Goal: Book appointment/travel/reservation

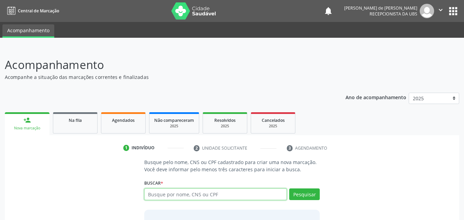
click at [169, 194] on input "text" at bounding box center [215, 195] width 143 height 12
type input "m"
type input "[PERSON_NAME]"
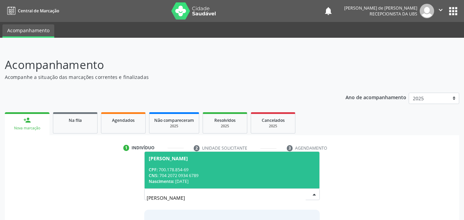
click at [225, 175] on div "CNS: 704 2072 0934 6789" at bounding box center [232, 176] width 167 height 6
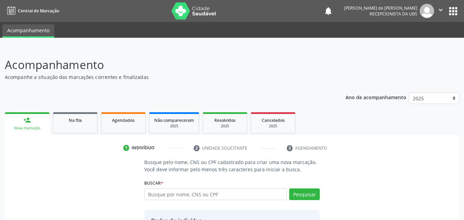
scroll to position [65, 0]
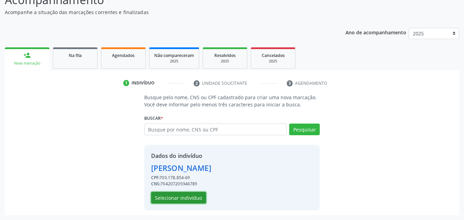
click at [190, 197] on button "Selecionar indivíduo" at bounding box center [178, 198] width 55 height 12
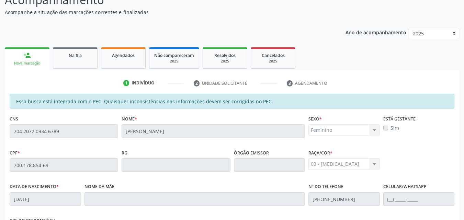
scroll to position [182, 0]
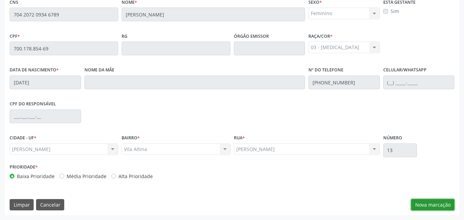
click at [440, 206] on button "Nova marcação" at bounding box center [432, 205] width 43 height 12
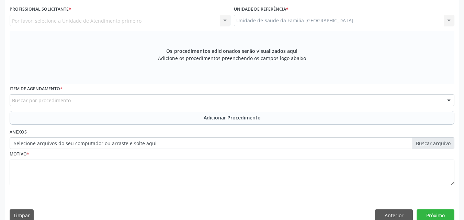
scroll to position [21, 0]
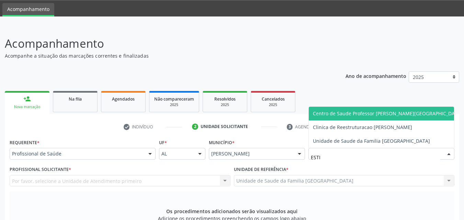
type input "ESTIV"
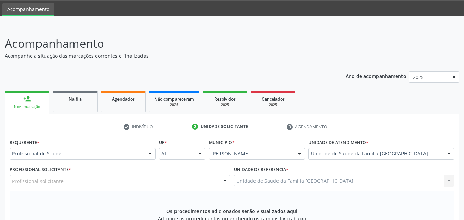
click at [41, 185] on div "Profissional solicitante" at bounding box center [120, 181] width 221 height 12
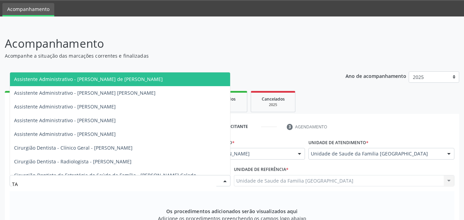
type input "TAC"
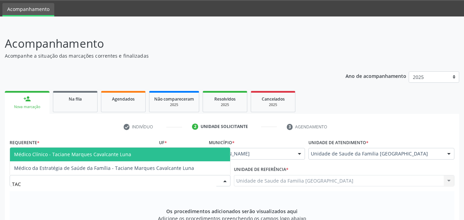
click at [63, 155] on span "Médico Clínico - Taciane Marques Cavalcante Luna" at bounding box center [72, 154] width 117 height 7
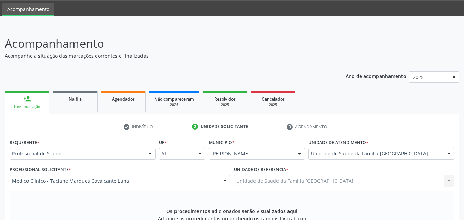
scroll to position [182, 0]
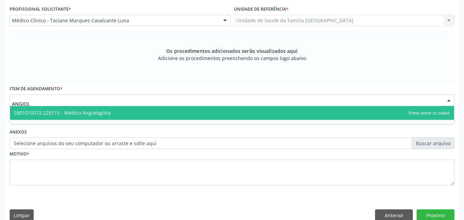
type input "ANGIOLO"
click at [63, 115] on span "0301010072-225115 - Médico Angiologista" at bounding box center [62, 113] width 97 height 7
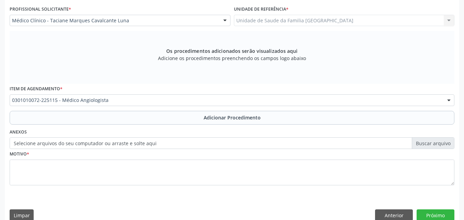
click at [67, 119] on button "Adicionar Procedimento" at bounding box center [232, 118] width 445 height 14
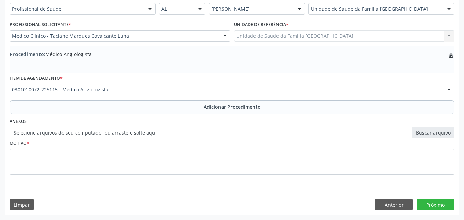
scroll to position [166, 0]
click at [69, 136] on label "Selecione arquivos do seu computador ou arraste e solte aqui" at bounding box center [232, 133] width 445 height 12
click at [69, 136] on input "Selecione arquivos do seu computador ou arraste e solte aqui" at bounding box center [232, 133] width 445 height 12
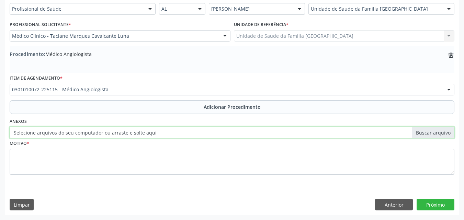
type input "C:\fakepath\1.jpg"
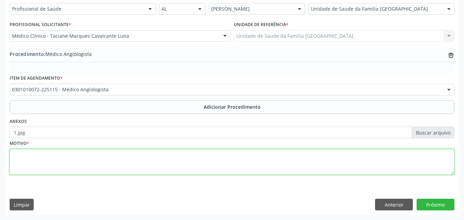
click at [93, 163] on textarea at bounding box center [232, 162] width 445 height 26
type textarea "INSUFICIÊNCIA VENOSA."
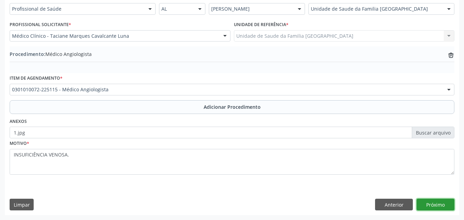
click at [438, 201] on button "Próximo" at bounding box center [436, 205] width 38 height 12
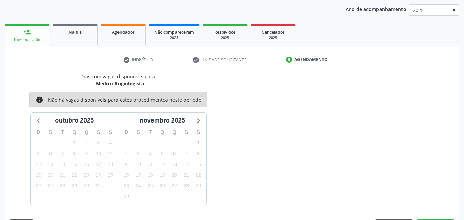
scroll to position [109, 0]
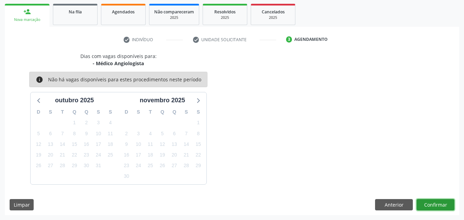
click at [442, 207] on button "Confirmar" at bounding box center [436, 205] width 38 height 12
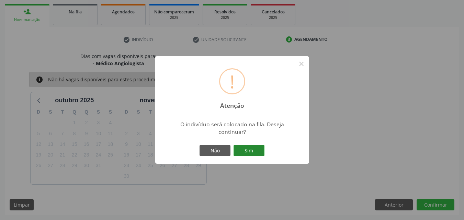
click at [245, 152] on button "Sim" at bounding box center [249, 151] width 31 height 12
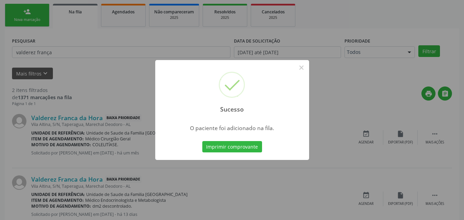
scroll to position [16, 0]
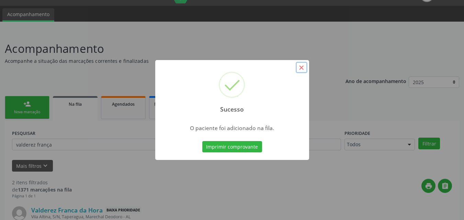
click at [300, 66] on button "×" at bounding box center [302, 68] width 12 height 12
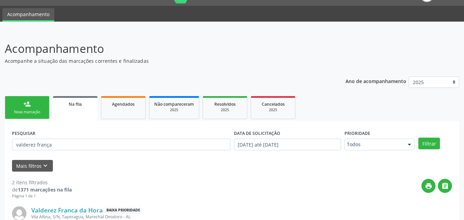
click at [25, 105] on div "person_add" at bounding box center [27, 104] width 8 height 8
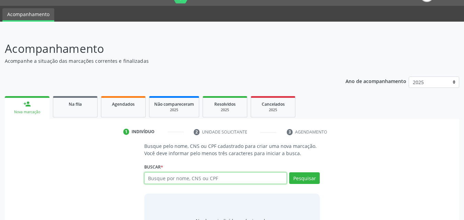
click at [193, 177] on input "text" at bounding box center [215, 179] width 143 height 12
type input "700805444075285"
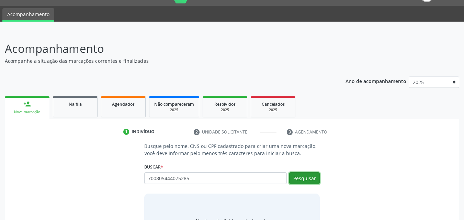
click at [311, 178] on button "Pesquisar" at bounding box center [304, 179] width 31 height 12
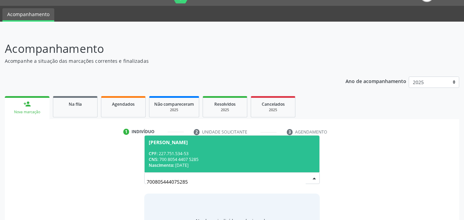
click at [241, 149] on span "[PERSON_NAME] CPF: 227.751.534-53 CNS: 700 8054 4407 5285 Nascimento: [DATE]" at bounding box center [232, 154] width 175 height 37
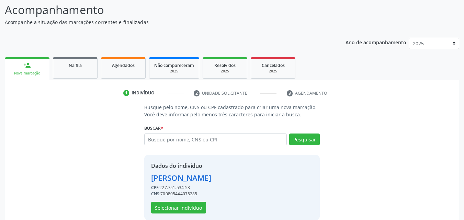
scroll to position [65, 0]
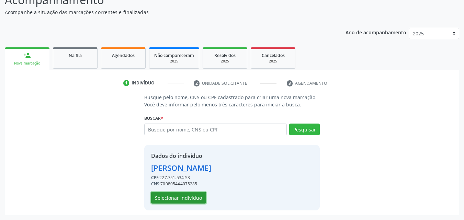
click at [199, 197] on button "Selecionar indivíduo" at bounding box center [178, 198] width 55 height 12
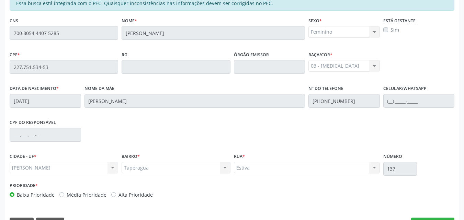
scroll to position [182, 0]
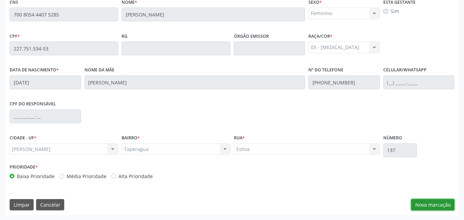
click at [416, 201] on button "Nova marcação" at bounding box center [432, 205] width 43 height 12
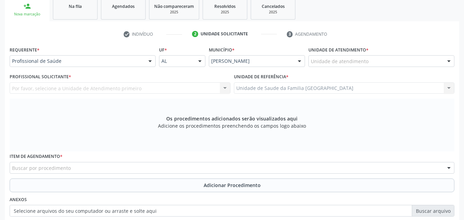
scroll to position [0, 0]
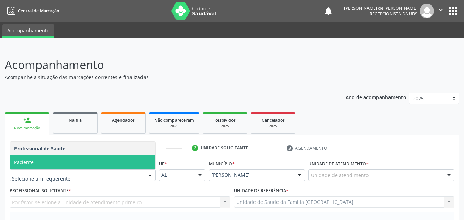
click at [56, 164] on span "Paciente" at bounding box center [82, 163] width 145 height 14
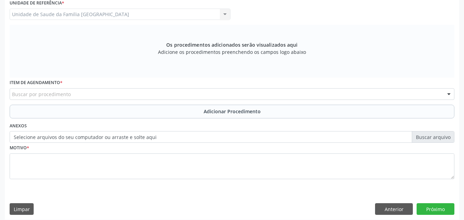
scroll to position [192, 0]
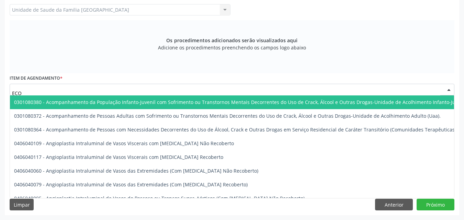
type input "ECOC"
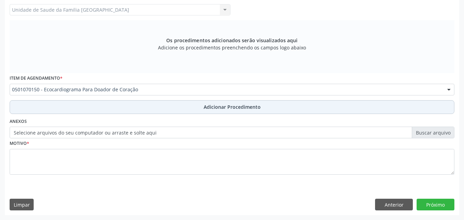
click at [54, 107] on button "Adicionar Procedimento" at bounding box center [232, 107] width 445 height 14
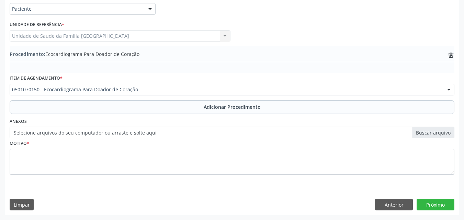
scroll to position [166, 0]
click at [53, 134] on label "Selecione arquivos do seu computador ou arraste e solte aqui" at bounding box center [232, 133] width 445 height 12
click at [53, 134] on input "Selecione arquivos do seu computador ou arraste e solte aqui" at bounding box center [232, 133] width 445 height 12
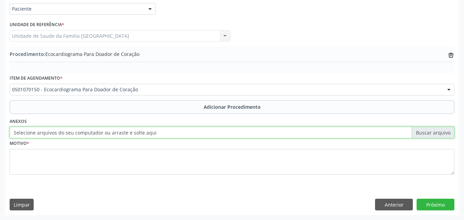
type input "C:\fakepath\2.jpg"
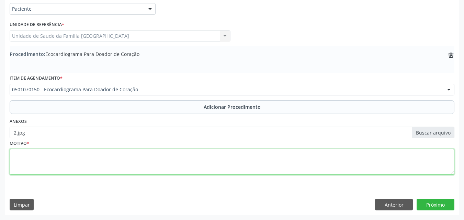
click at [70, 155] on textarea at bounding box center [232, 162] width 445 height 26
type textarea "AVALIAÇÃO."
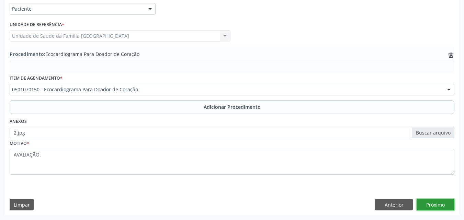
click at [443, 200] on button "Próximo" at bounding box center [436, 205] width 38 height 12
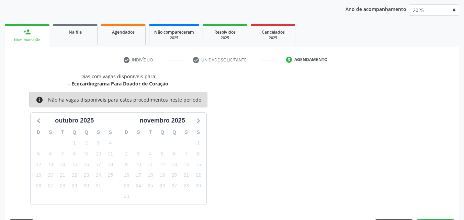
scroll to position [109, 0]
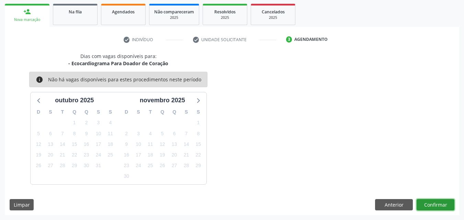
click at [443, 200] on button "Confirmar" at bounding box center [436, 205] width 38 height 12
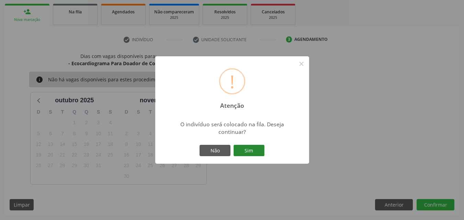
click at [252, 151] on button "Sim" at bounding box center [249, 151] width 31 height 12
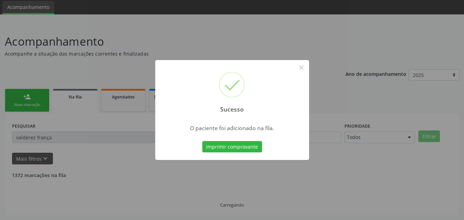
scroll to position [16, 0]
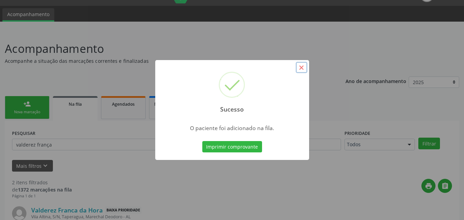
click at [303, 70] on button "×" at bounding box center [302, 68] width 12 height 12
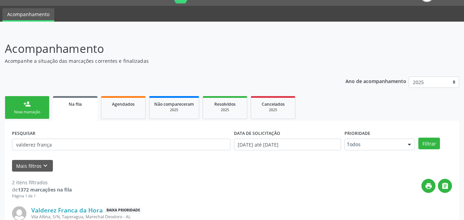
click at [23, 114] on div "Nova marcação" at bounding box center [27, 112] width 34 height 5
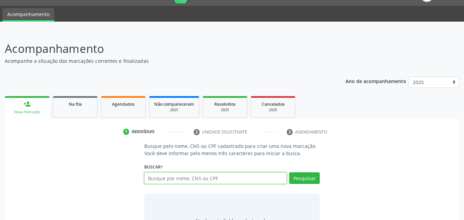
click at [171, 176] on input "text" at bounding box center [215, 179] width 143 height 12
type input "700006090926609"
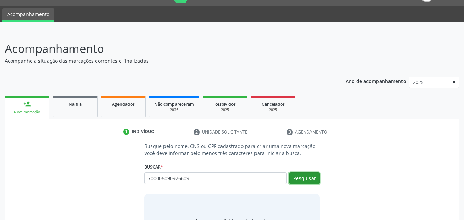
click at [314, 178] on button "Pesquisar" at bounding box center [304, 179] width 31 height 12
type input "700006090926609"
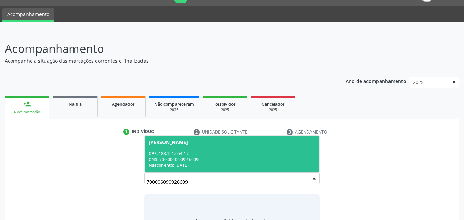
click at [265, 158] on div "CNS: 700 0060 9092 6609" at bounding box center [232, 160] width 167 height 6
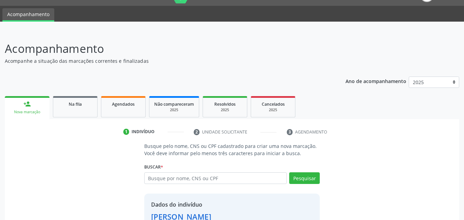
scroll to position [65, 0]
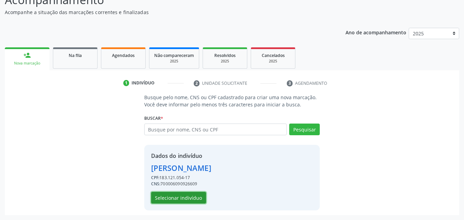
click at [191, 197] on button "Selecionar indivíduo" at bounding box center [178, 198] width 55 height 12
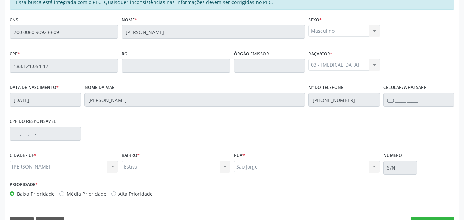
scroll to position [182, 0]
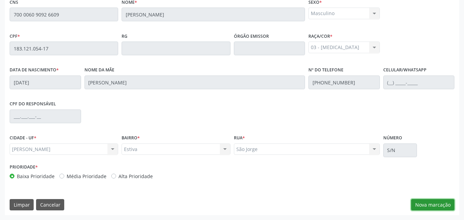
click at [428, 203] on button "Nova marcação" at bounding box center [432, 205] width 43 height 12
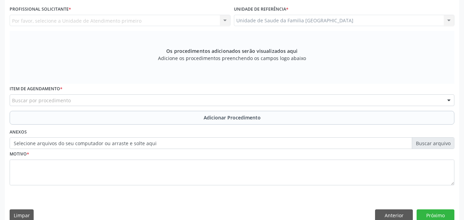
scroll to position [0, 0]
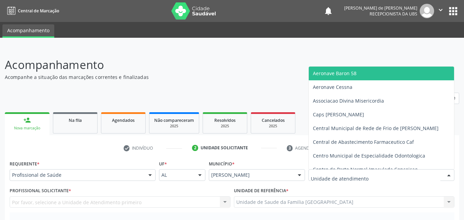
click at [328, 171] on div at bounding box center [382, 175] width 146 height 12
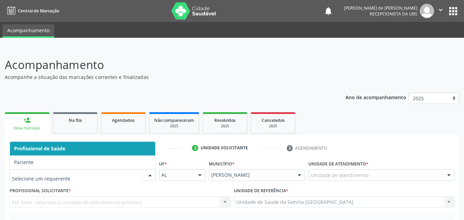
click at [41, 179] on div at bounding box center [83, 175] width 146 height 12
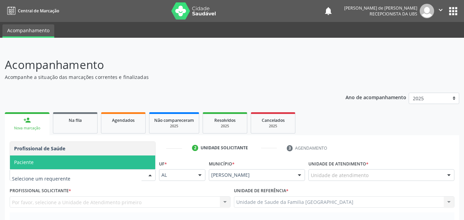
click at [41, 157] on span "Paciente" at bounding box center [82, 163] width 145 height 14
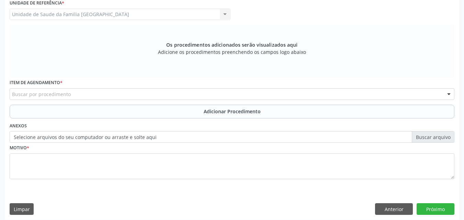
scroll to position [192, 0]
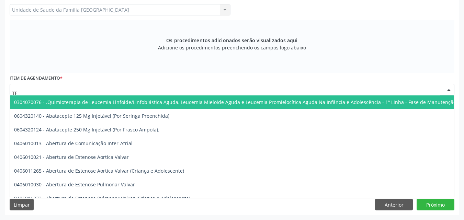
type input "T"
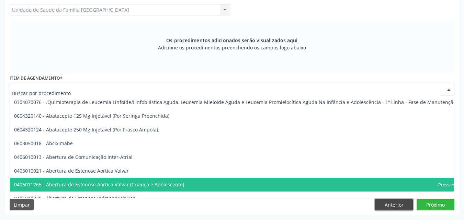
click at [400, 202] on button "Anterior" at bounding box center [394, 205] width 38 height 12
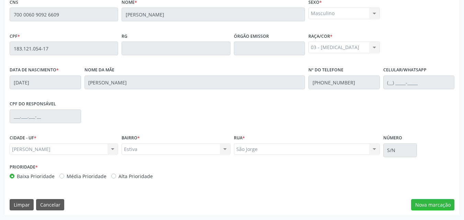
scroll to position [21, 0]
